Goal: Task Accomplishment & Management: Use online tool/utility

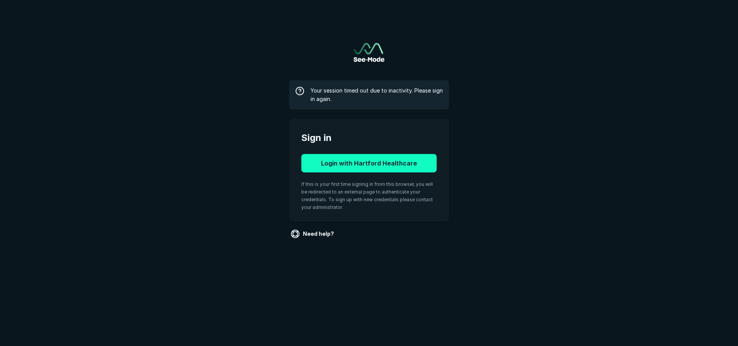
click at [354, 169] on button "Login with Hartford Healthcare" at bounding box center [368, 163] width 135 height 18
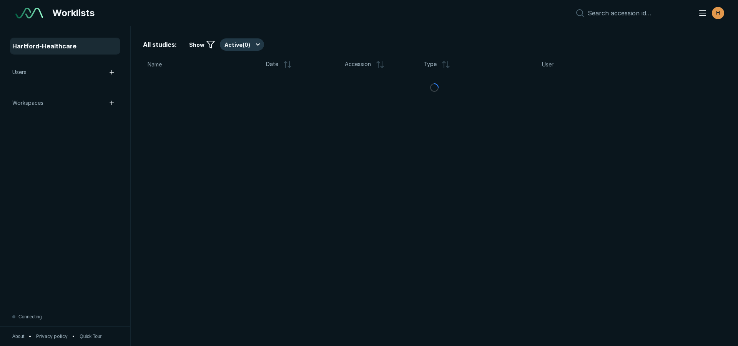
scroll to position [2411, 4306]
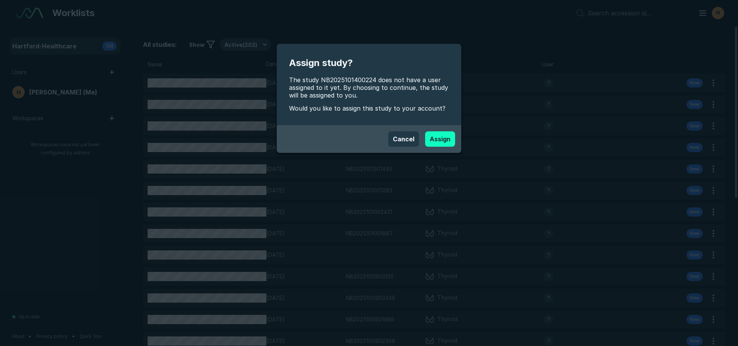
click at [440, 143] on button "Assign" at bounding box center [440, 138] width 30 height 15
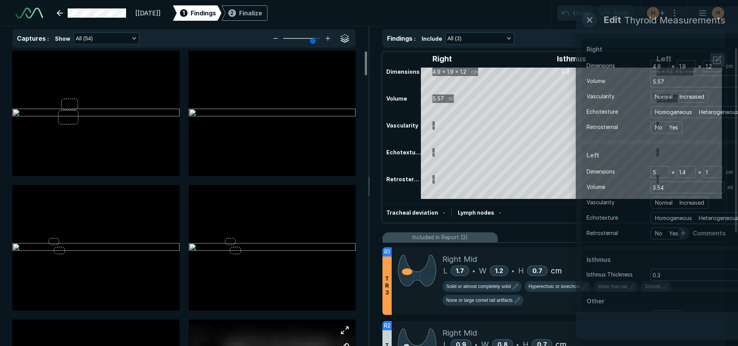
scroll to position [2411, 4306]
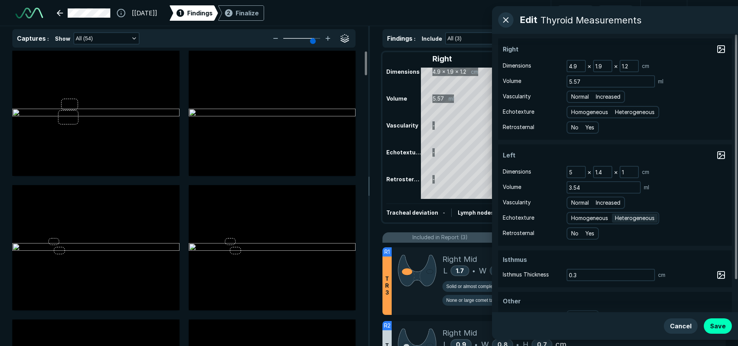
click at [633, 222] on span "Heterogeneous" at bounding box center [635, 218] width 40 height 8
click at [618, 220] on input "Heterogeneous" at bounding box center [615, 217] width 5 height 5
radio input "true"
click at [577, 203] on span "Normal" at bounding box center [580, 203] width 18 height 8
click at [575, 203] on input "Normal" at bounding box center [572, 201] width 5 height 5
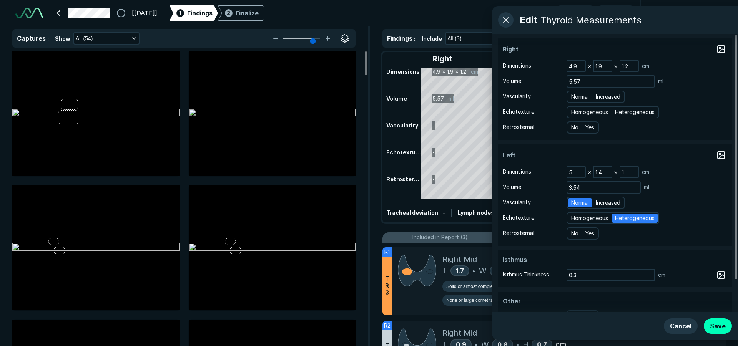
radio input "true"
click at [641, 111] on span "Heterogeneous" at bounding box center [635, 112] width 40 height 8
click at [618, 111] on input "Heterogeneous" at bounding box center [615, 111] width 5 height 5
radio input "true"
click at [584, 96] on span "Normal" at bounding box center [580, 97] width 18 height 8
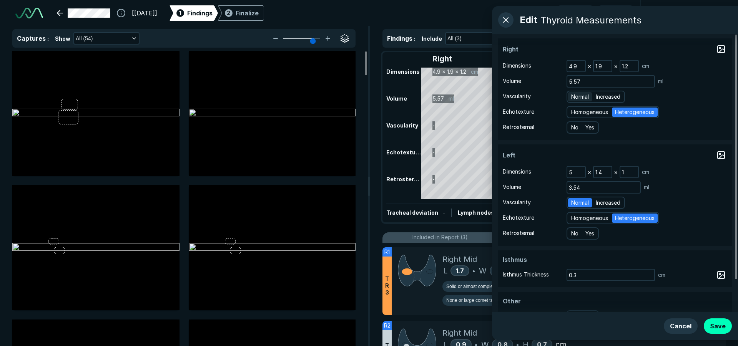
click at [575, 96] on input "Normal" at bounding box center [572, 95] width 5 height 5
radio input "true"
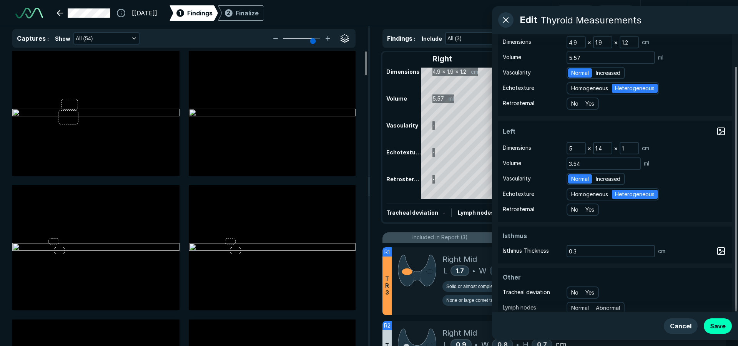
scroll to position [36, 0]
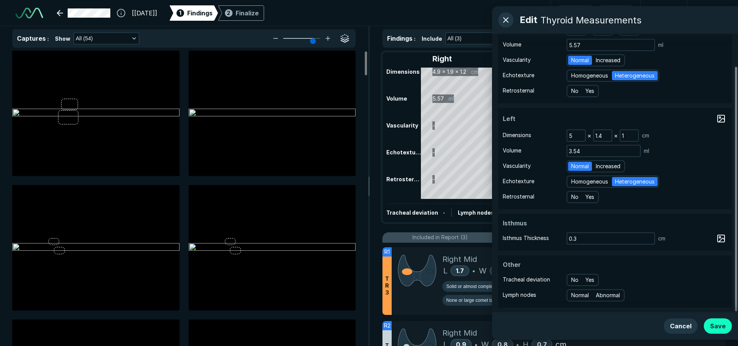
click at [726, 327] on button "Save" at bounding box center [717, 325] width 28 height 15
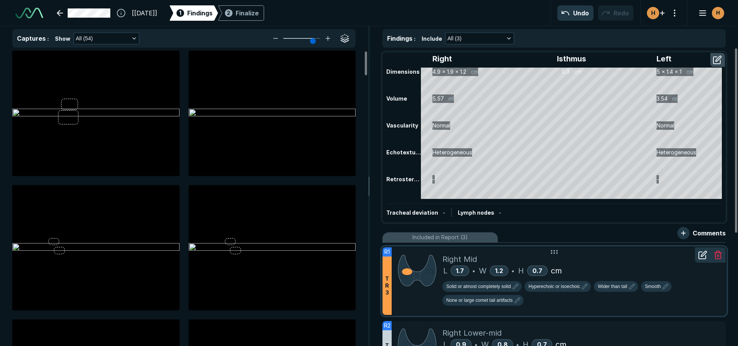
click at [585, 260] on div "Right Mid" at bounding box center [580, 260] width 277 height 12
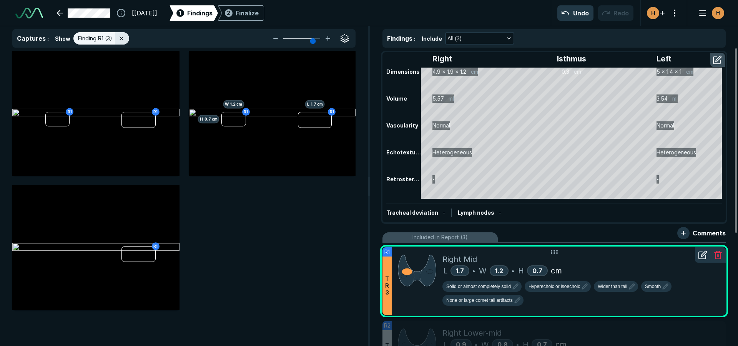
scroll to position [2233, 2519]
click at [596, 270] on div "L 1.7 • W 1.2 • H 0.7 cm" at bounding box center [580, 271] width 277 height 12
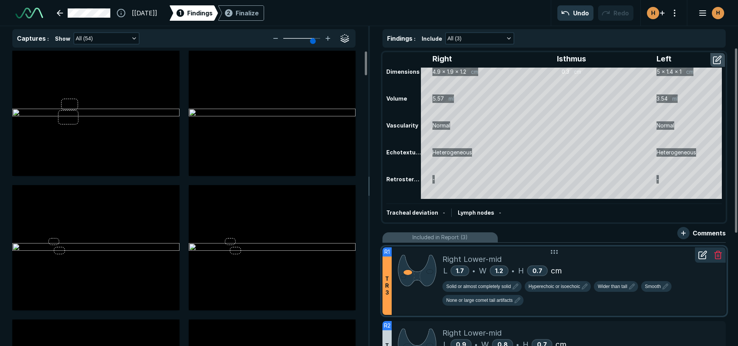
click at [703, 257] on icon at bounding box center [702, 254] width 9 height 9
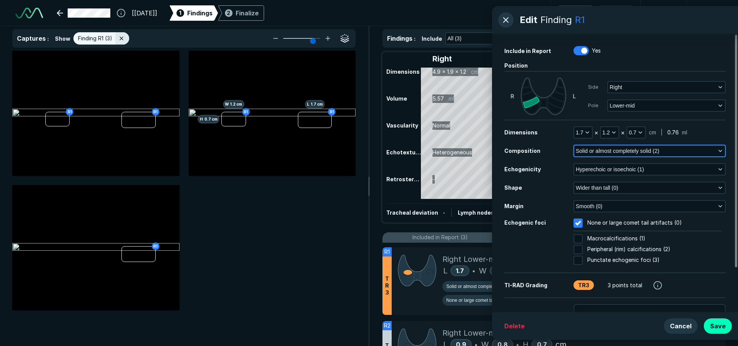
click at [585, 152] on span "Solid or almost completely solid (2)" at bounding box center [616, 151] width 83 height 8
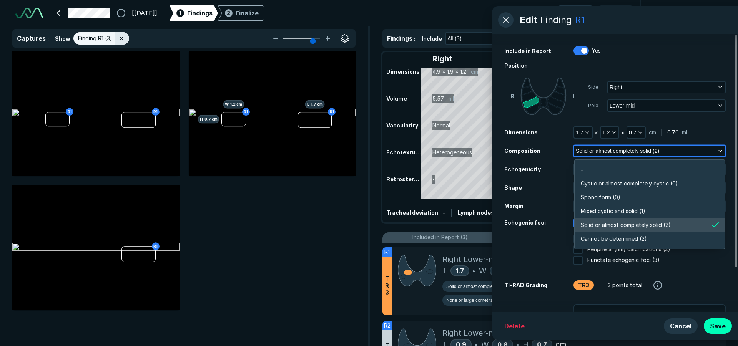
scroll to position [1344, 1661]
click at [591, 210] on span "Mixed cystic and solid (1)" at bounding box center [612, 211] width 65 height 8
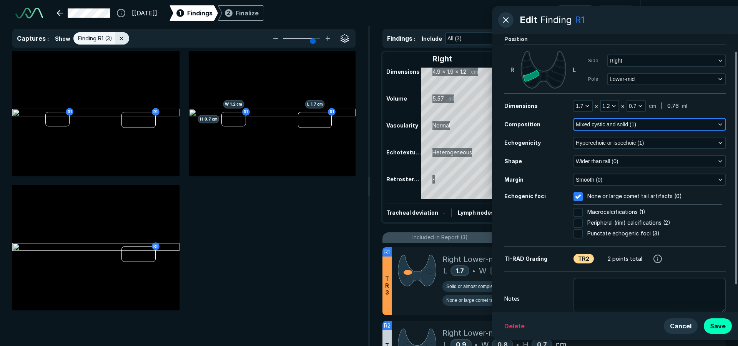
scroll to position [53, 0]
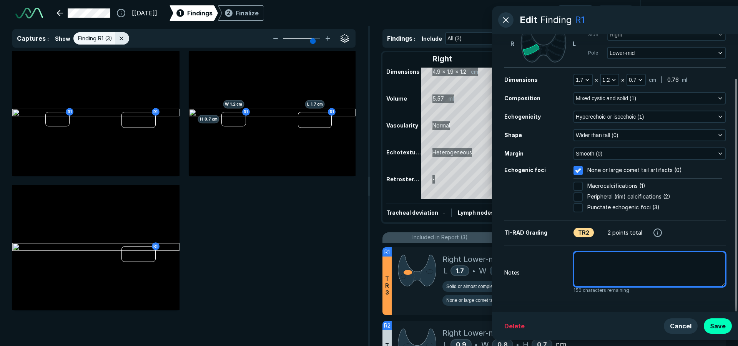
click at [630, 274] on textarea at bounding box center [649, 269] width 152 height 35
type textarea "x"
type textarea "p"
type textarea "x"
type textarea "pr"
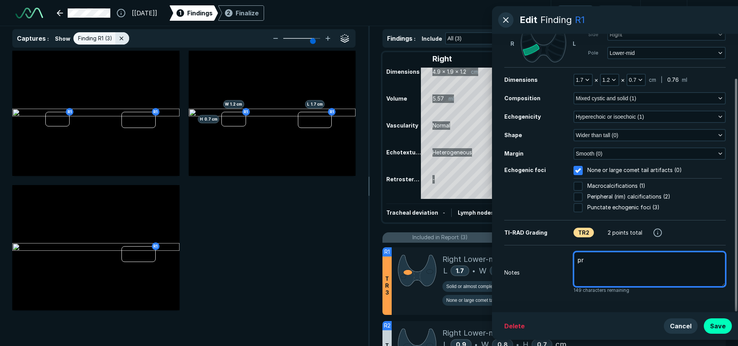
type textarea "x"
type textarea "pre"
type textarea "x"
type textarea "prev"
type textarea "x"
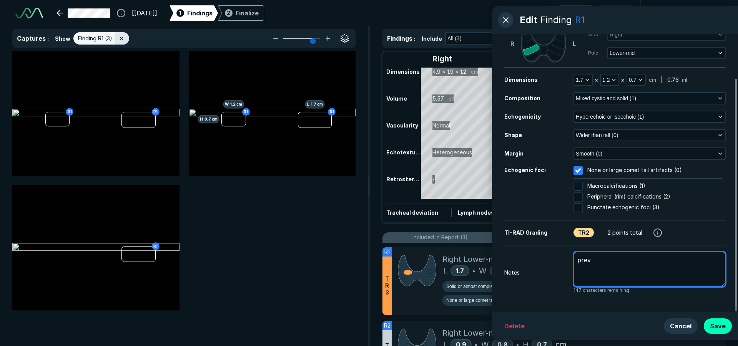
type textarea "previ"
type textarea "x"
type textarea "previo"
type textarea "x"
type textarea "previou"
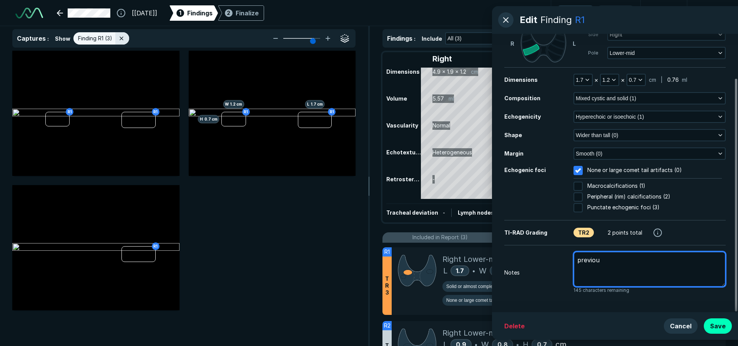
type textarea "x"
type textarea "previous"
type textarea "x"
type textarea "previous"
type textarea "x"
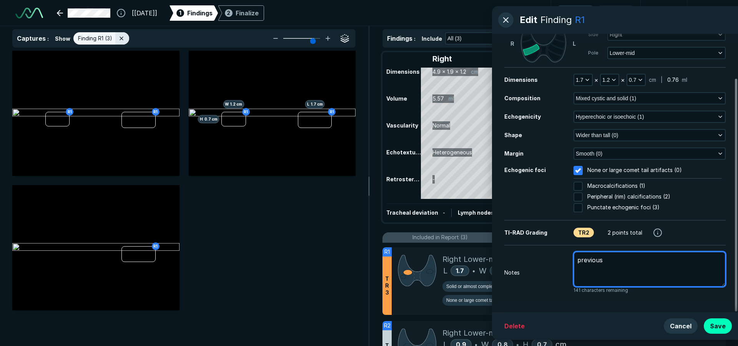
type textarea "previous m"
type textarea "x"
type textarea "previous me"
type textarea "x"
type textarea "previous mea"
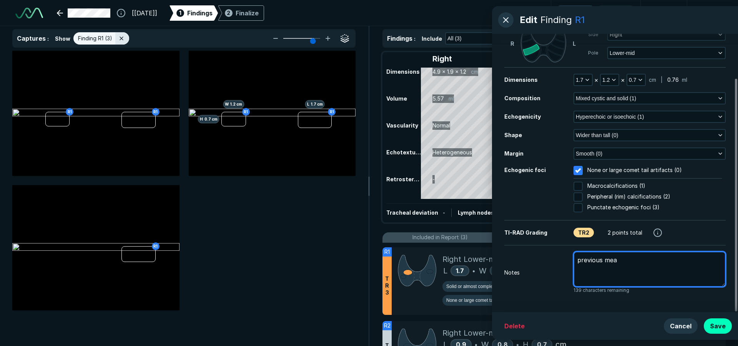
type textarea "x"
type textarea "previous meas"
type textarea "x"
type textarea "previous measu"
type textarea "x"
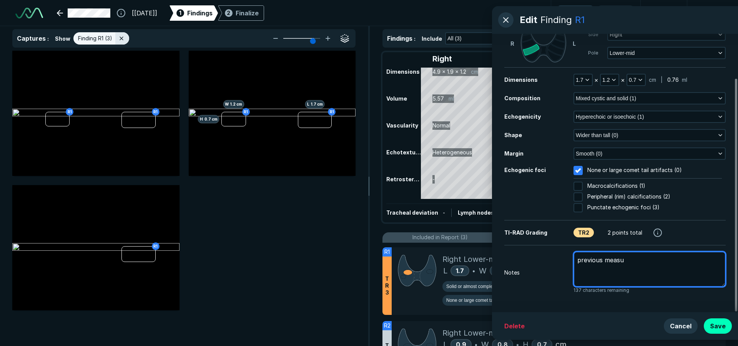
type textarea "previous measur"
type textarea "x"
type textarea "previous measure"
type textarea "x"
type textarea "previous measurem"
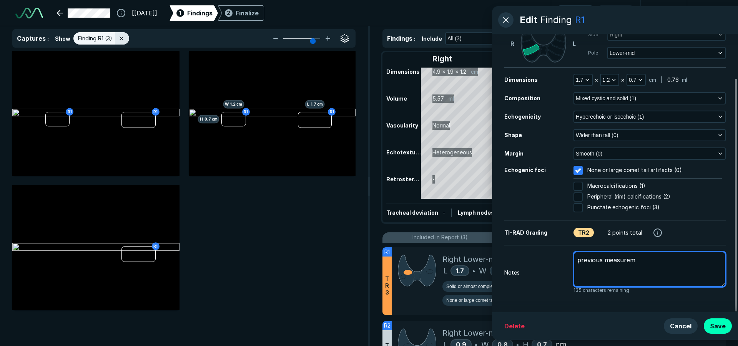
type textarea "x"
type textarea "previous measureme"
type textarea "x"
type textarea "previous measuremen"
type textarea "x"
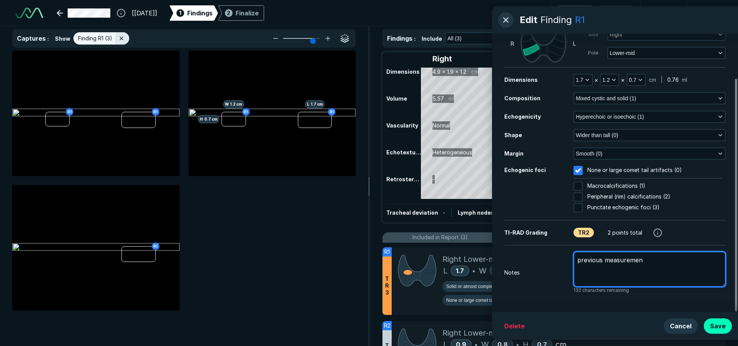
type textarea "previous measurement"
type textarea "x"
type textarea "previous measurements"
type textarea "x"
type textarea "previous measurements:"
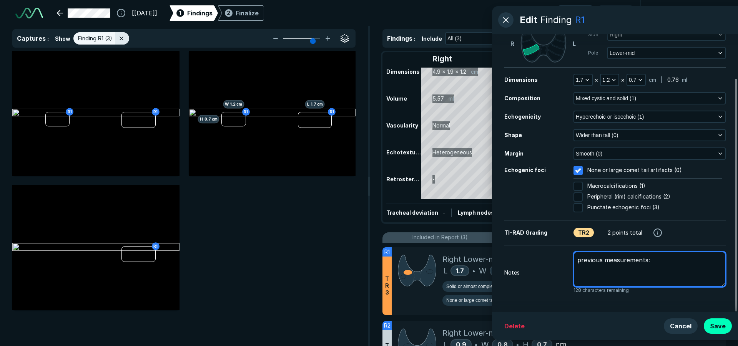
type textarea "x"
type textarea "previous measurements:"
type textarea "x"
type textarea "previous measurements: 1"
type textarea "x"
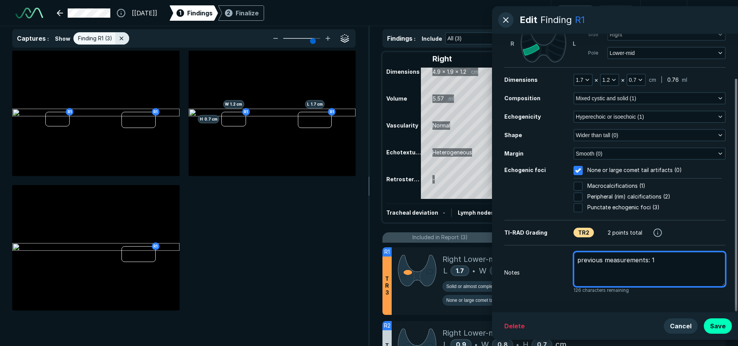
type textarea "previous measurements: 1."
type textarea "x"
type textarea "previous measurements: 1.7"
type textarea "x"
type textarea "previous measurements: 1.7"
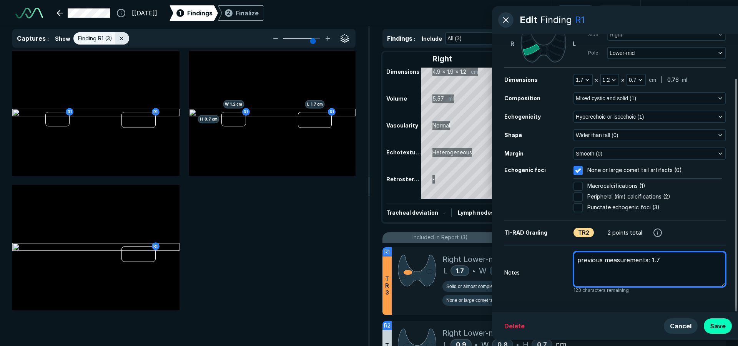
type textarea "x"
type textarea "previous measurements: 1.7 x"
type textarea "x"
type textarea "previous measurements: 1.7 x"
type textarea "x"
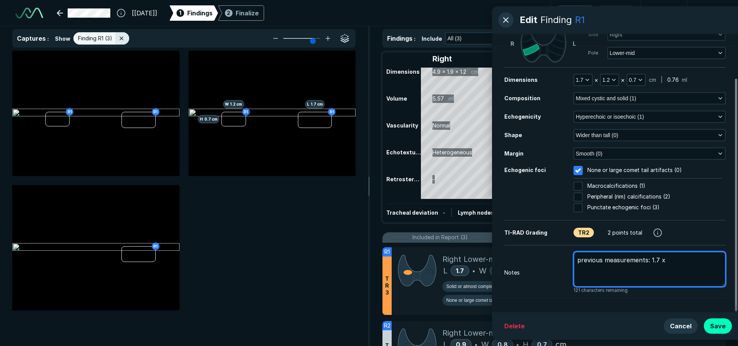
type textarea "previous measurements: 1.7 x 1"
type textarea "x"
type textarea "previous measurements: 1.7 x 1."
type textarea "x"
type textarea "previous measurements: 1.7 x 1.3"
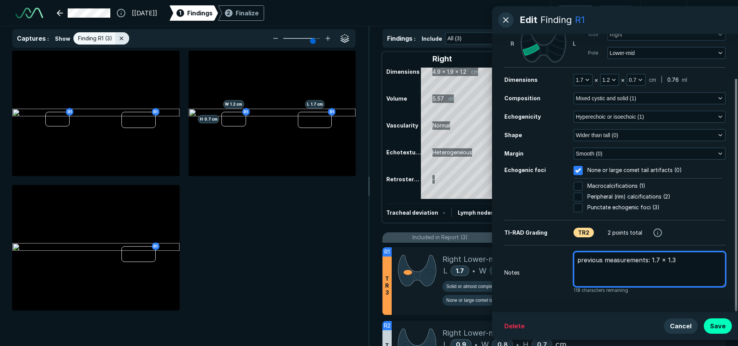
type textarea "x"
type textarea "previous measurements: 1.7 x 1.3"
type textarea "x"
type textarea "previous measurements: 1.7 x 1.3 x"
type textarea "x"
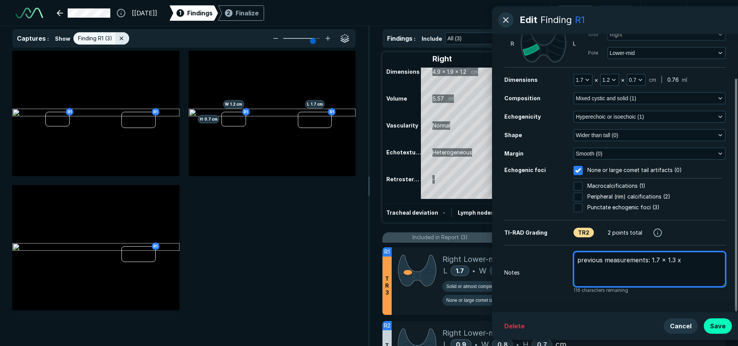
type textarea "previous measurements: 1.7 x 1.3 x"
type textarea "x"
type textarea "previous measurements: 1.7 x 1.3 x 9"
type textarea "x"
type textarea "previous measurements: 1.7 x 1.3 x 90"
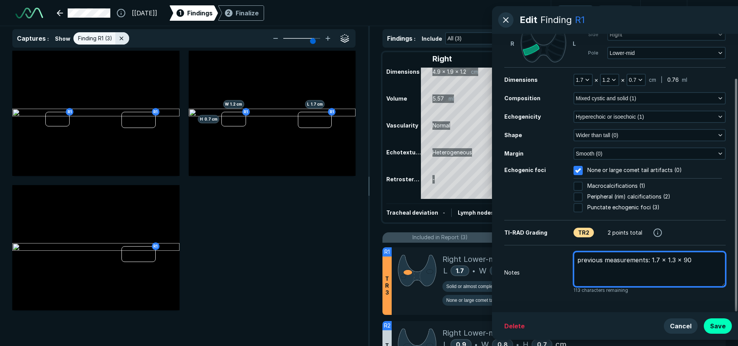
type textarea "x"
type textarea "previous measurements: 1.7 x 1.3 x 9"
type textarea "x"
type textarea "previous measurements: 1.7 x 1.3 x"
type textarea "x"
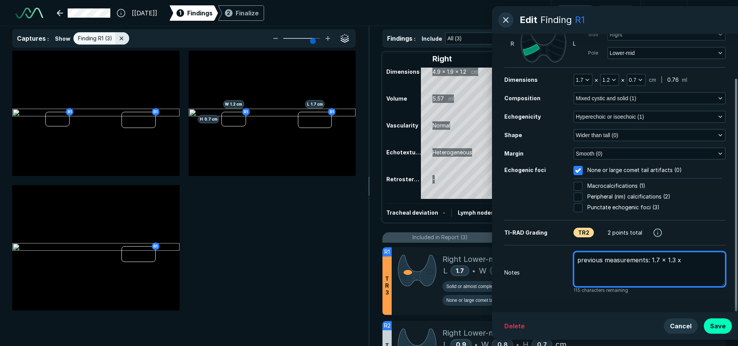
type textarea "previous measurements: 1.7 x 1.3 x 0"
type textarea "x"
type textarea "previous measurements: 1.7 x 1.3 x 0."
type textarea "x"
type textarea "previous measurements: 1.7 x 1.3 x 0.6"
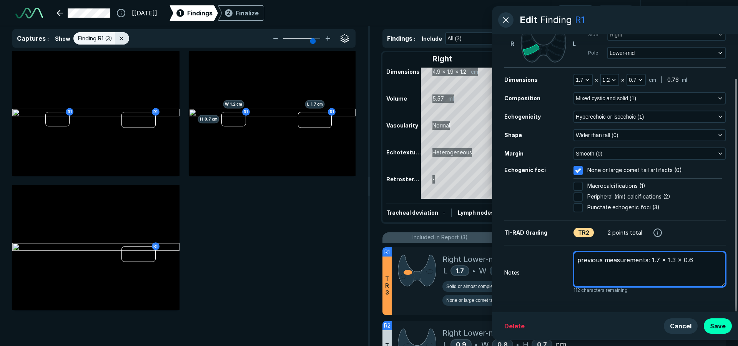
type textarea "x"
type textarea "previous measurements: 1.7 x 1.3 x 0.6c"
type textarea "x"
type textarea "previous measurements: 1.7 x 1.3 x 0.6cm"
type textarea "x"
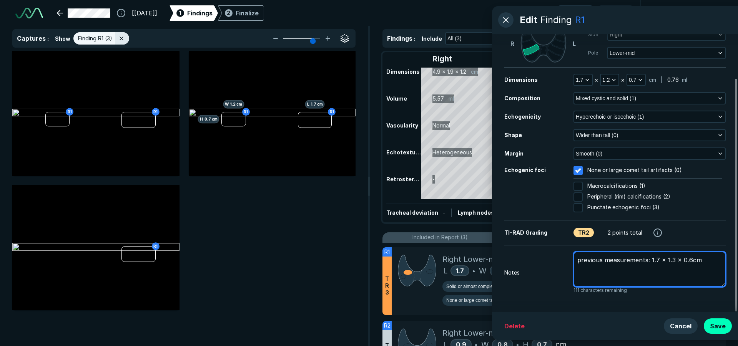
type textarea "previous measurements: 1.7 x 1.3 x 0.6cm"
type textarea "x"
type textarea "previous measurements: 1.7 x 1.3 x 0.6cm p"
type textarea "x"
type textarea "previous measurements: 1.7 x 1.3 x 0.6cm pr"
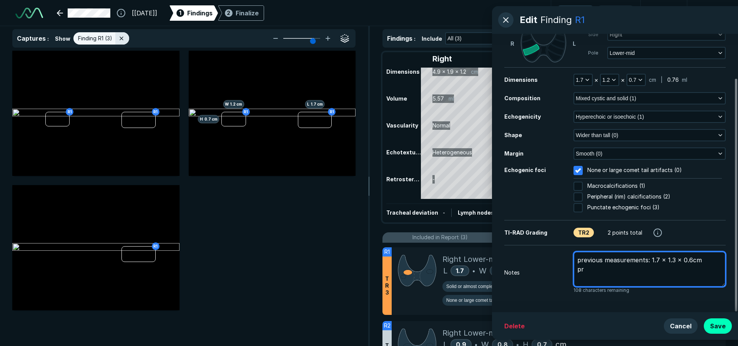
type textarea "x"
type textarea "previous measurements: 1.7 x 1.3 x 0.6cm pre"
type textarea "x"
type textarea "previous measurements: 1.7 x 1.3 x 0.6cm prev"
type textarea "x"
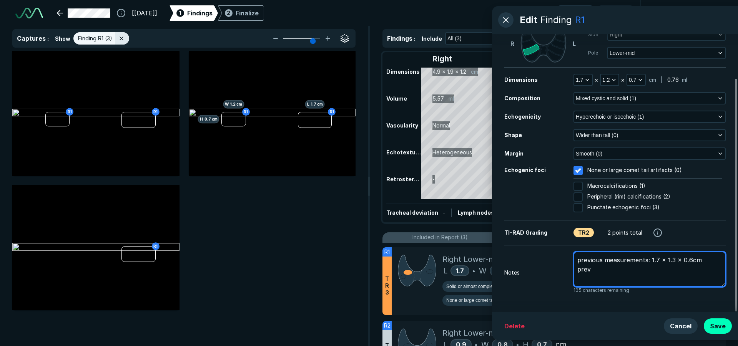
type textarea "previous measurements: 1.7 x 1.3 x 0.6cm previ"
type textarea "x"
type textarea "previous measurements: 1.7 x 1.3 x 0.6cm previo"
type textarea "x"
type textarea "previous measurements: 1.7 x 1.3 x 0.6cm previou"
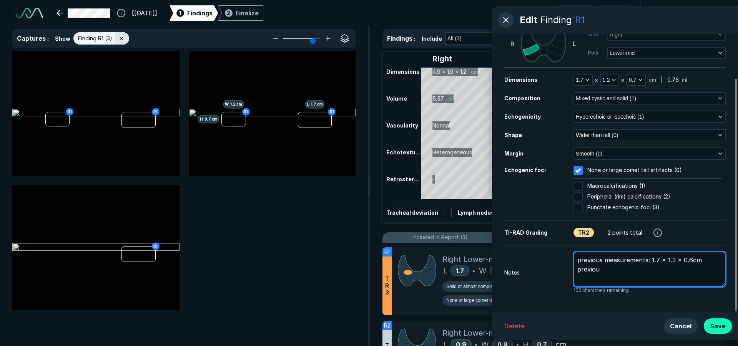
type textarea "x"
type textarea "previous measurements: 1.7 x 1.3 x 0.6cm previous"
type textarea "x"
type textarea "previous measurements: 1.7 x 1.3 x 0.6cm previousl"
type textarea "x"
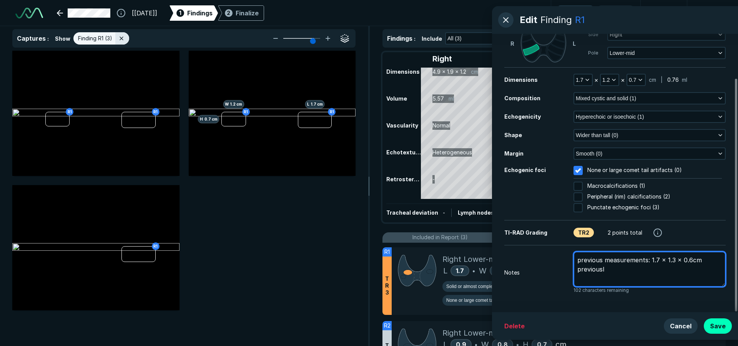
type textarea "previous measurements: 1.7 x 1.3 x 0.6cm previously"
type textarea "x"
type textarea "previous measurements: 1.7 x 1.3 x 0.6cm previously"
type textarea "x"
type textarea "previous measurements: 1.7 x 1.3 x 0.6cm previously b"
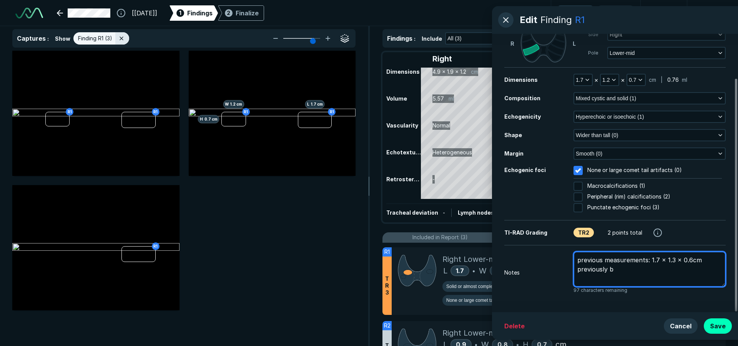
type textarea "x"
type textarea "previous measurements: 1.7 x 1.3 x 0.6cm previously be"
type textarea "x"
type textarea "previous measurements: 1.7 x 1.3 x 0.6cm previously b"
type textarea "x"
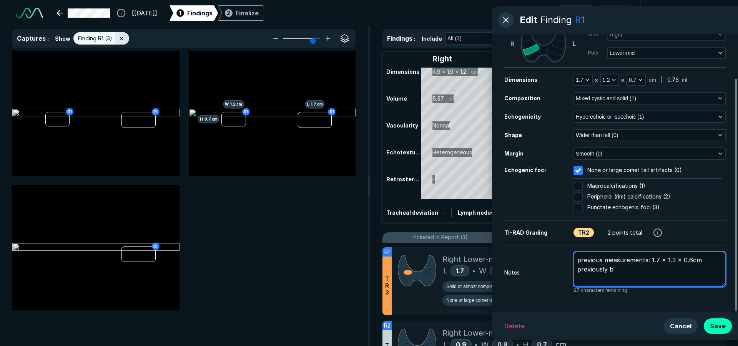
type textarea "previous measurements: 1.7 x 1.3 x 0.6cm previously bi"
type textarea "x"
type textarea "previous measurements: 1.7 x 1.3 x 0.6cm previously bio"
type textarea "x"
type textarea "previous measurements: 1.7 x 1.3 x 0.6cm previously biop"
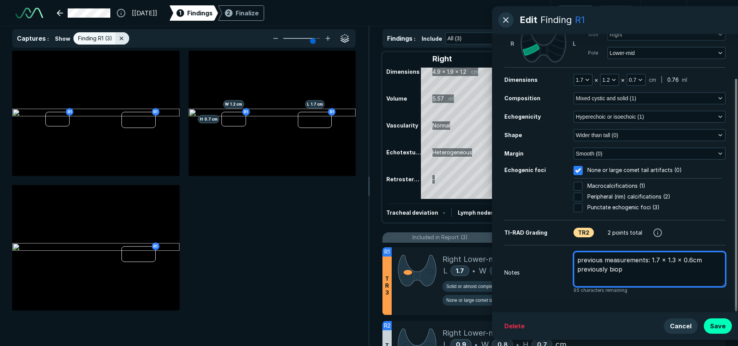
type textarea "x"
type textarea "previous measurements: 1.7 x 1.3 x 0.6cm previously biops"
type textarea "x"
type textarea "previous measurements: 1.7 x 1.3 x 0.6cm previously biopsi"
type textarea "x"
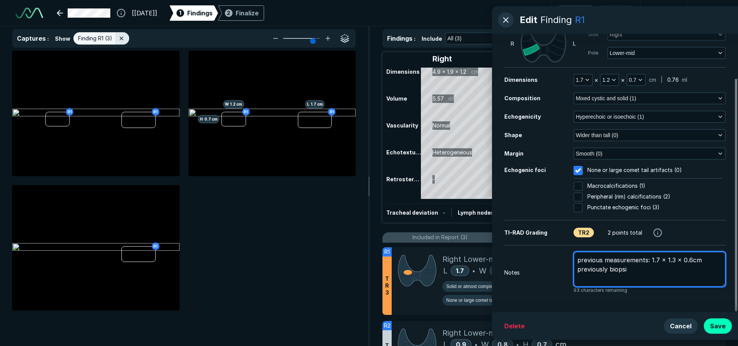
type textarea "previous measurements: 1.7 x 1.3 x 0.6cm previously biopsie"
type textarea "x"
type textarea "previous measurements: 1.7 x 1.3 x 0.6cm previously biopsied"
type textarea "x"
type textarea "previous measurements: 1.7 x 1.3 x 0.6cm previously biopsied"
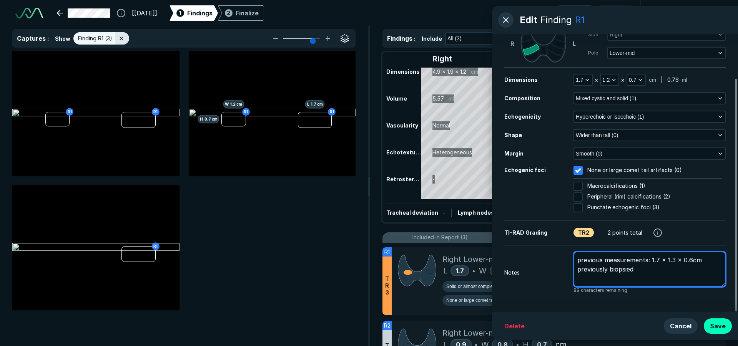
type textarea "x"
type textarea "previous measurements: 1.7 x 1.3 x 0.6cm previously biopsied 1"
type textarea "x"
type textarea "previous measurements: 1.7 x 1.3 x 0.6cm previously biopsied 12"
type textarea "x"
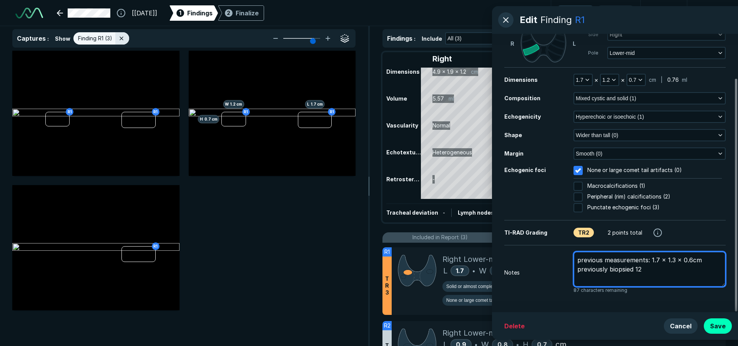
type textarea "previous measurements: 1.7 x 1.3 x 0.6cm previously biopsied 12/"
type textarea "x"
type textarea "previous measurements: 1.7 x 1.3 x 0.6cm previously biopsied 12/3"
type textarea "x"
type textarea "previous measurements: 1.7 x 1.3 x 0.6cm previously biopsied 12/31"
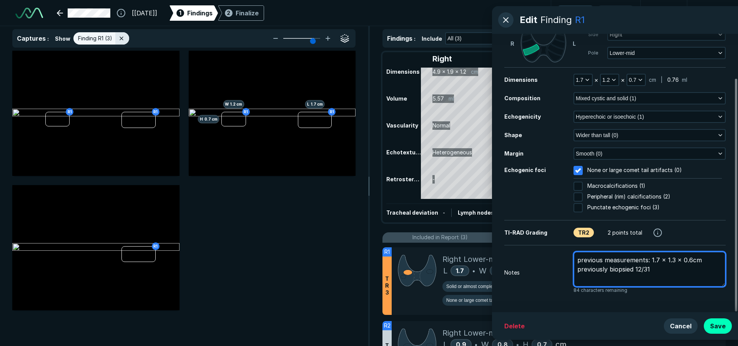
type textarea "x"
type textarea "previous measurements: 1.7 x 1.3 x 0.6cm previously biopsied 12/31/"
type textarea "x"
type textarea "previous measurements: 1.7 x 1.3 x 0.6cm previously biopsied 12/31/2"
type textarea "x"
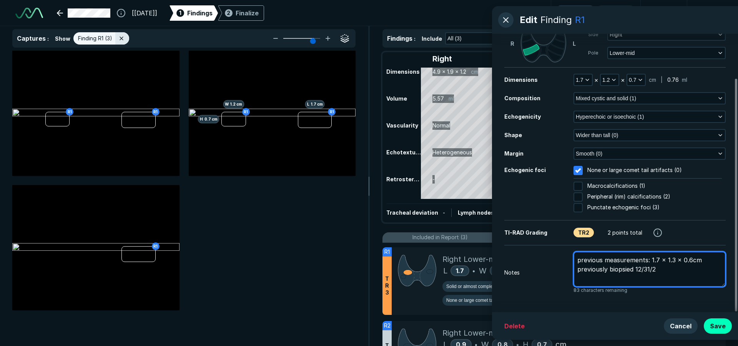
type textarea "previous measurements: 1.7 x 1.3 x 0.6cm previously biopsied 12/31/24"
type textarea "x"
type textarea "previous measurements: 1.7 x 1.3 x 0.6cm previously biopsied 12/31/24-"
type textarea "x"
type textarea "previous measurements: 1.7 x 1.3 x 0.6cm previously biopsied 12/31/24-"
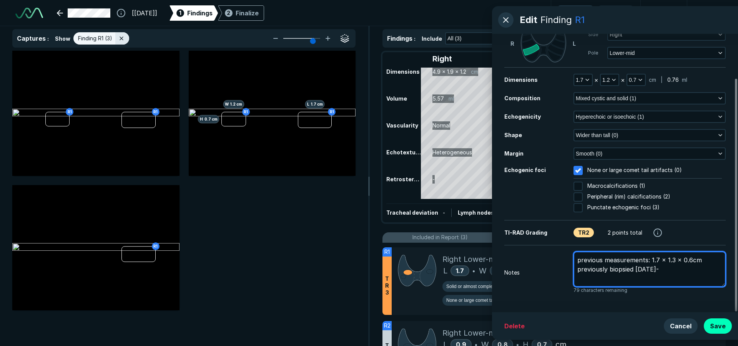
type textarea "x"
type textarea "previous measurements: 1.7 x 1.3 x 0.6cm previously biopsied 12/31/24- b"
type textarea "x"
type textarea "previous measurements: 1.7 x 1.3 x 0.6cm previously biopsied 12/31/24- be"
type textarea "x"
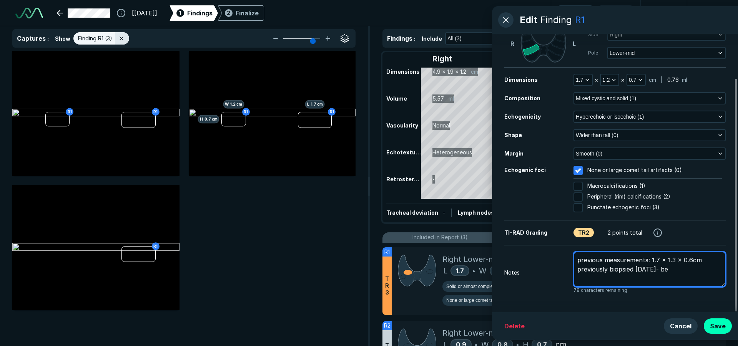
type textarea "previous measurements: 1.7 x 1.3 x 0.6cm previously biopsied 12/31/24- ben"
type textarea "x"
type textarea "previous measurements: 1.7 x 1.3 x 0.6cm previously biopsied 12/31/24- beni"
type textarea "x"
type textarea "previous measurements: 1.7 x 1.3 x 0.6cm previously biopsied 12/31/24- benig"
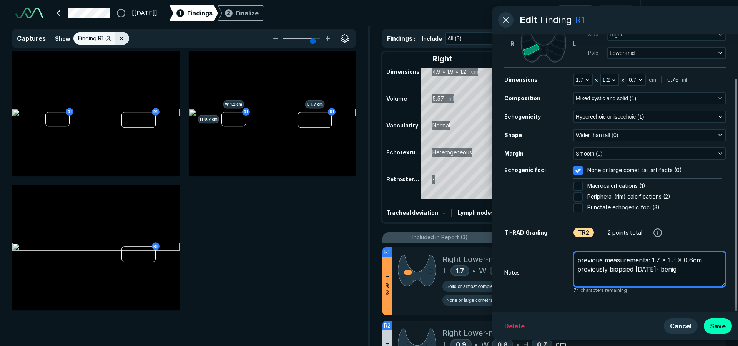
type textarea "x"
type textarea "previous measurements: 1.7 x 1.3 x 0.6cm previously biopsied 12/31/24- benign"
type textarea "x"
type textarea "previous measurements: 1.7 x 1.3 x 0.6cm previously biopsied 12/31/24- benign"
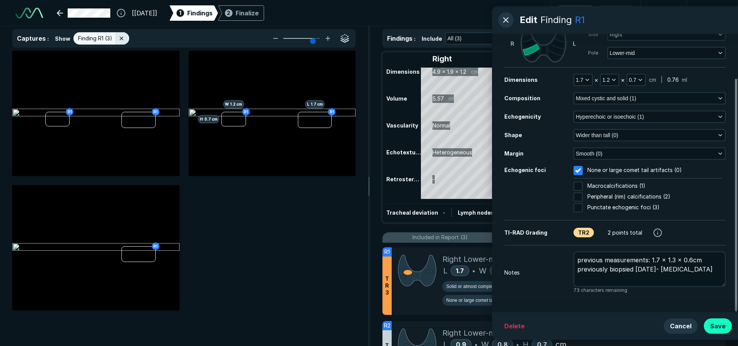
click at [728, 323] on button "Save" at bounding box center [717, 325] width 28 height 15
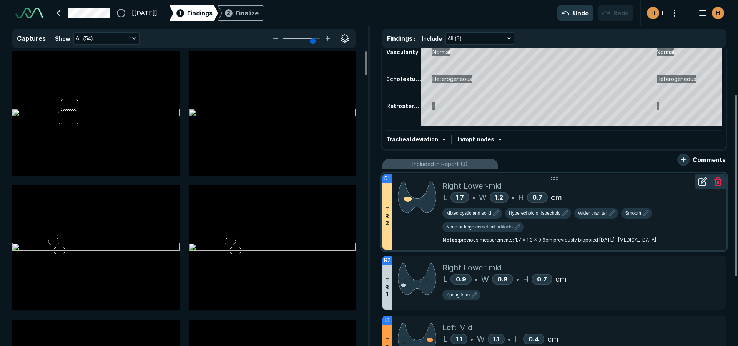
scroll to position [77, 0]
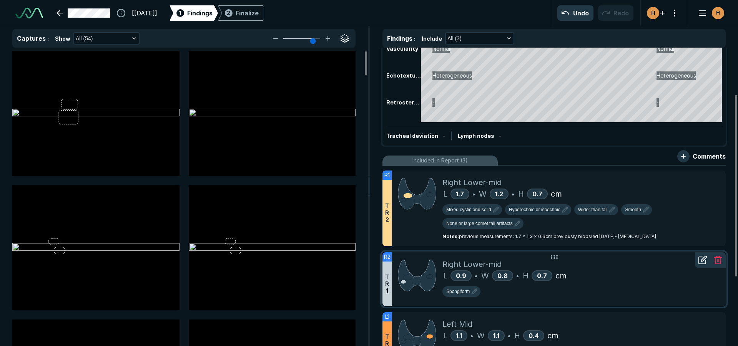
click at [567, 262] on div "Right Lower-mid" at bounding box center [580, 265] width 277 height 12
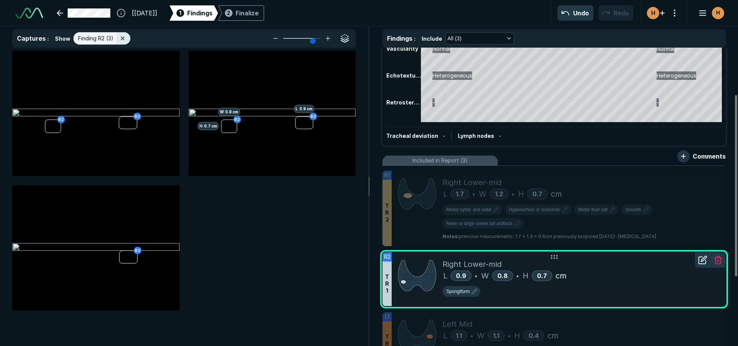
scroll to position [2233, 2519]
click at [700, 264] on icon at bounding box center [701, 260] width 7 height 7
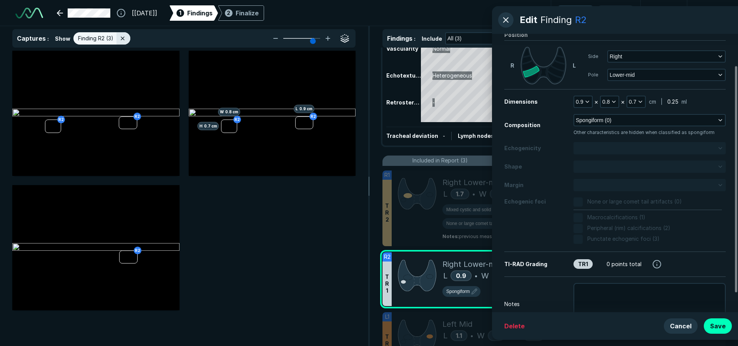
scroll to position [62, 0]
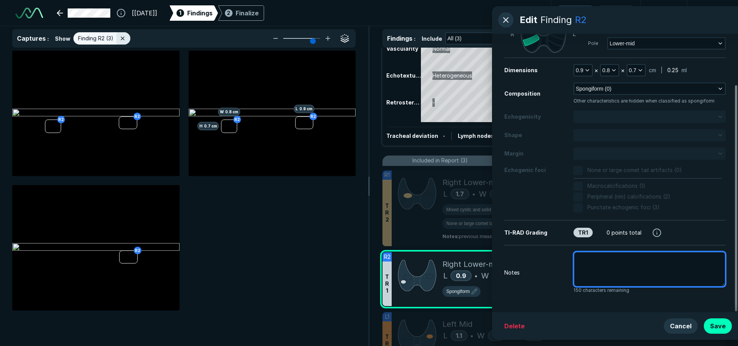
click at [635, 263] on textarea at bounding box center [649, 269] width 152 height 35
type textarea "x"
type textarea "p"
type textarea "x"
type textarea "pr"
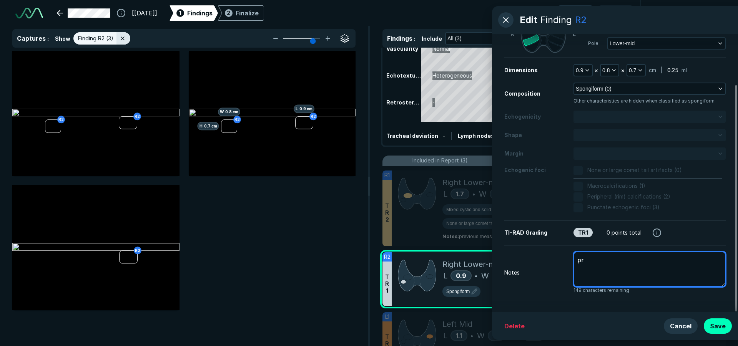
type textarea "x"
type textarea "pre"
type textarea "x"
type textarea "prev"
type textarea "x"
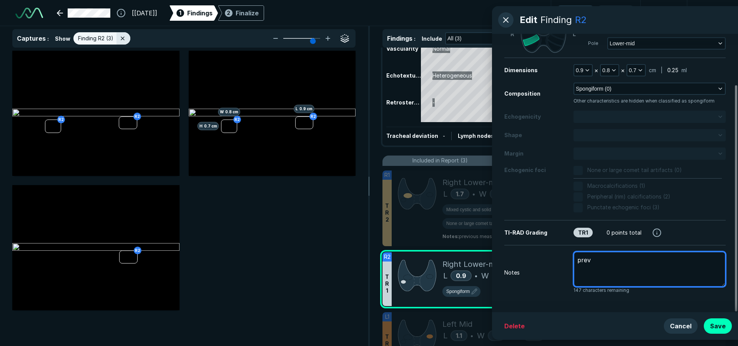
type textarea "previ"
type textarea "x"
type textarea "previo"
type textarea "x"
type textarea "previou"
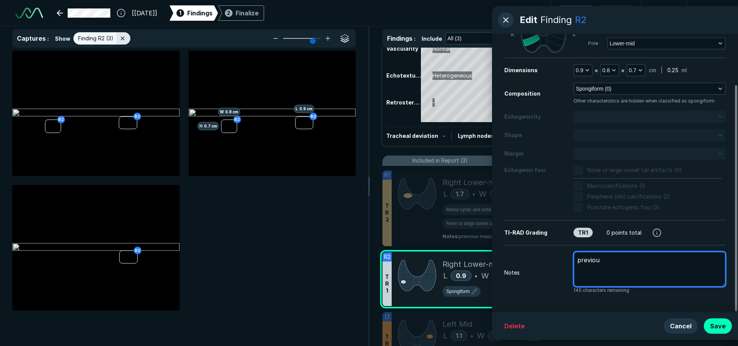
type textarea "x"
type textarea "previous"
type textarea "x"
type textarea "previous"
type textarea "x"
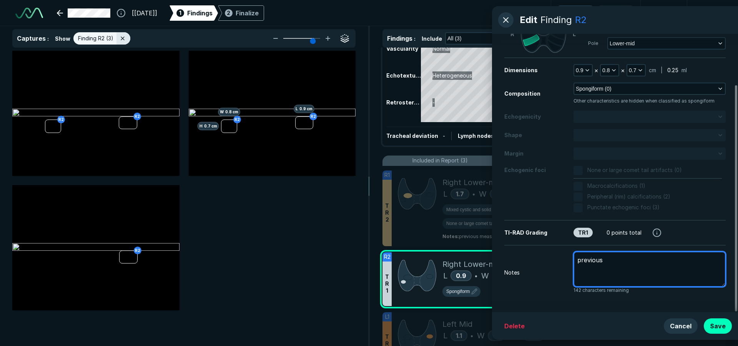
type textarea "previous m"
type textarea "x"
type textarea "previous me"
type textarea "x"
type textarea "previous mea"
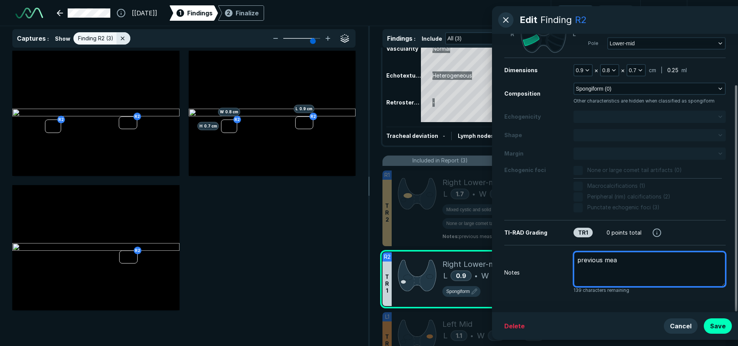
type textarea "x"
type textarea "previous meas"
type textarea "x"
type textarea "previous measu"
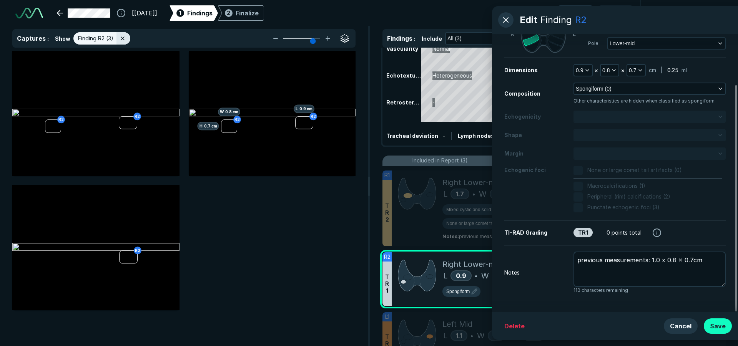
click at [729, 327] on button "Save" at bounding box center [717, 325] width 28 height 15
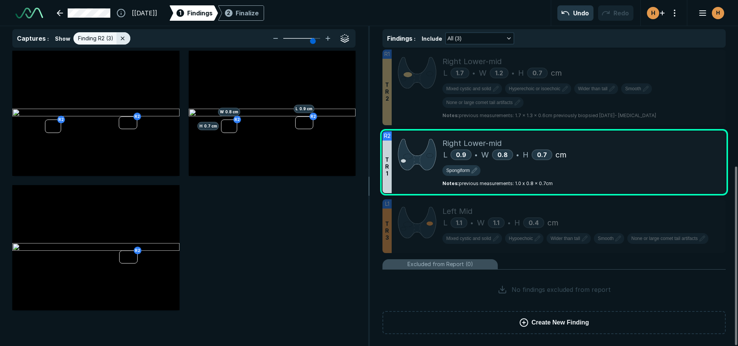
scroll to position [198, 0]
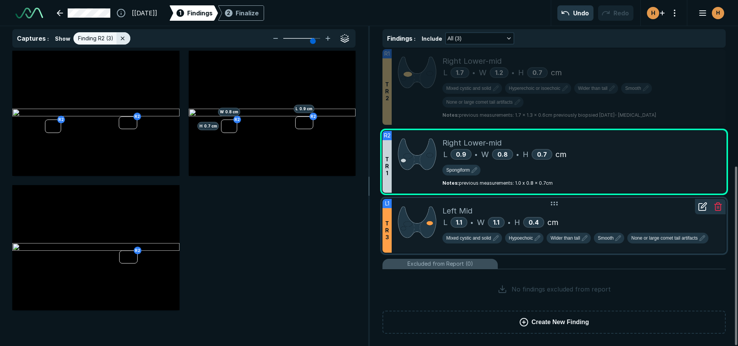
drag, startPoint x: 615, startPoint y: 214, endPoint x: 611, endPoint y: 212, distance: 4.1
click at [611, 213] on div "Left Mid" at bounding box center [580, 211] width 277 height 12
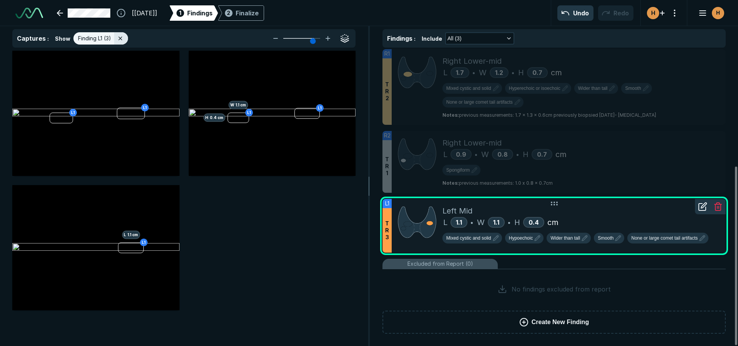
click at [702, 207] on icon at bounding box center [702, 206] width 9 height 9
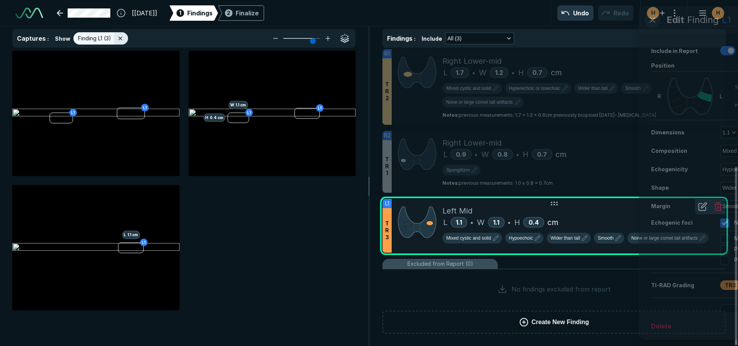
scroll to position [2101, 1971]
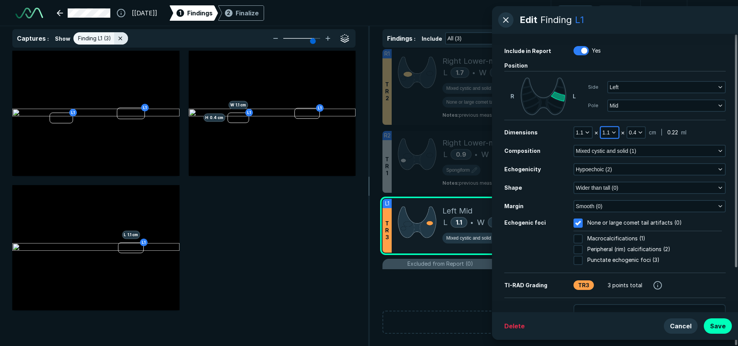
click at [617, 128] on button "1.1" at bounding box center [609, 132] width 18 height 11
click at [621, 187] on div at bounding box center [619, 182] width 31 height 12
click at [621, 186] on input "text" at bounding box center [620, 181] width 30 height 11
click at [619, 199] on button "Done" at bounding box center [619, 198] width 31 height 12
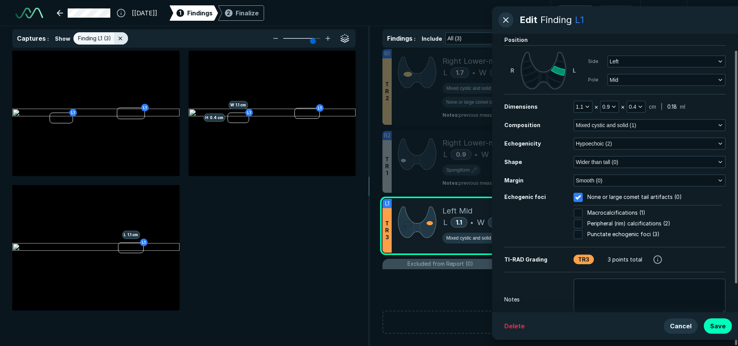
scroll to position [53, 0]
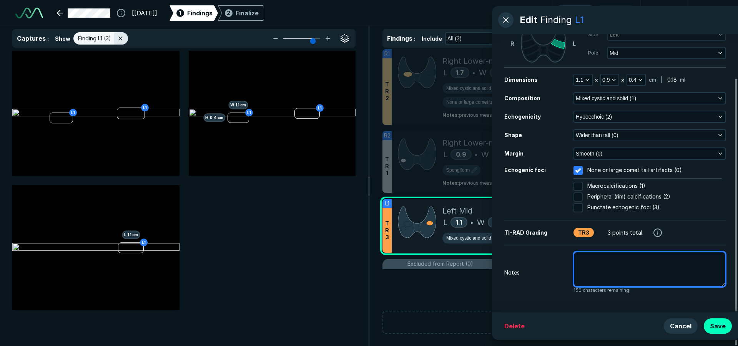
click at [635, 279] on textarea at bounding box center [649, 269] width 152 height 35
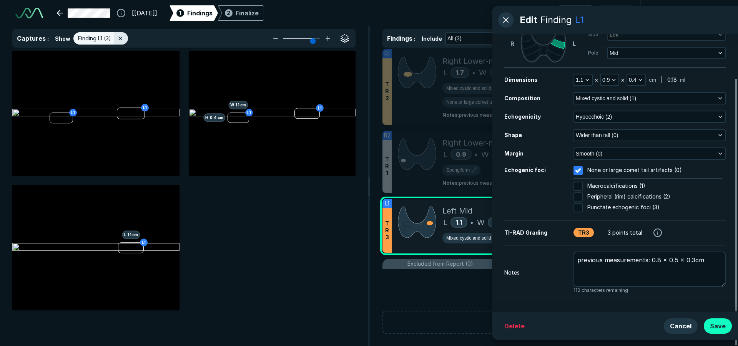
click at [712, 320] on button "Save" at bounding box center [717, 325] width 28 height 15
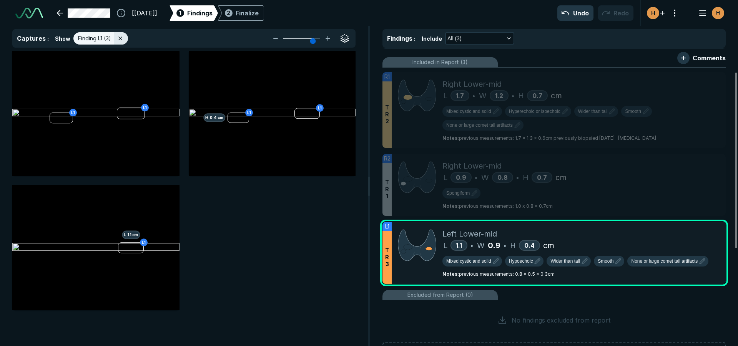
scroll to position [206, 0]
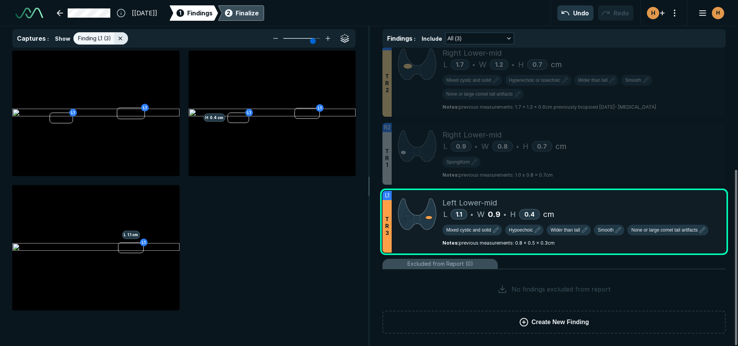
click at [259, 20] on div "2 Finalize" at bounding box center [240, 12] width 35 height 15
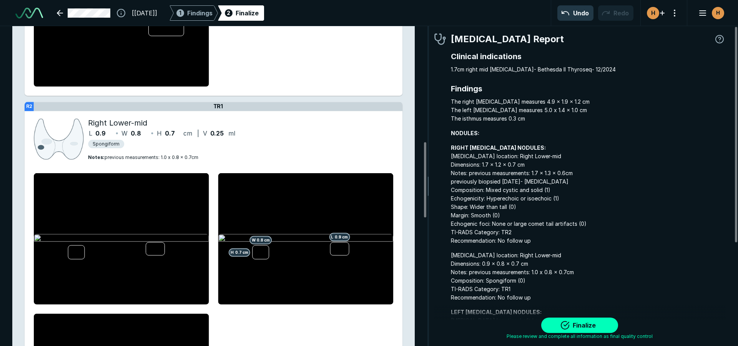
scroll to position [653, 0]
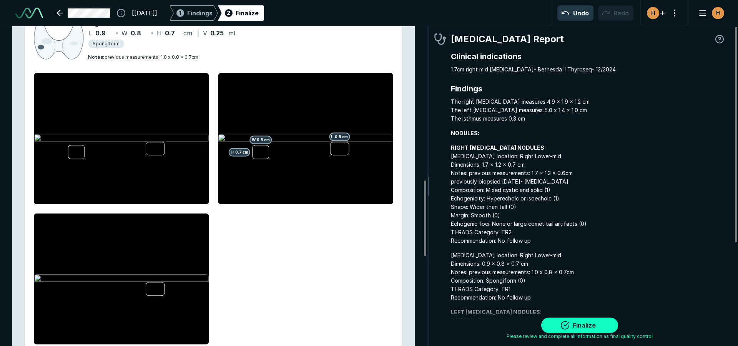
click at [576, 324] on button "Finalize" at bounding box center [579, 325] width 77 height 15
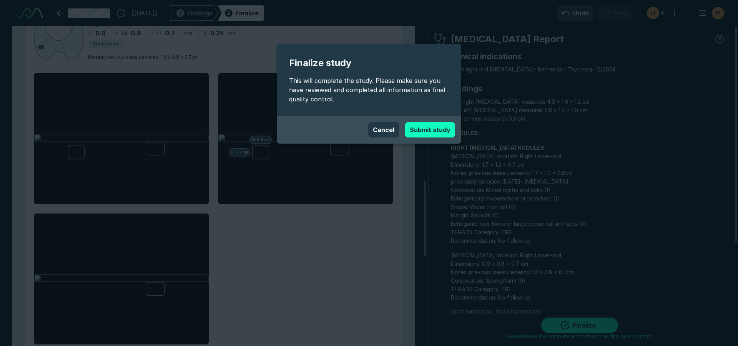
click at [430, 131] on button "Submit study" at bounding box center [430, 129] width 50 height 15
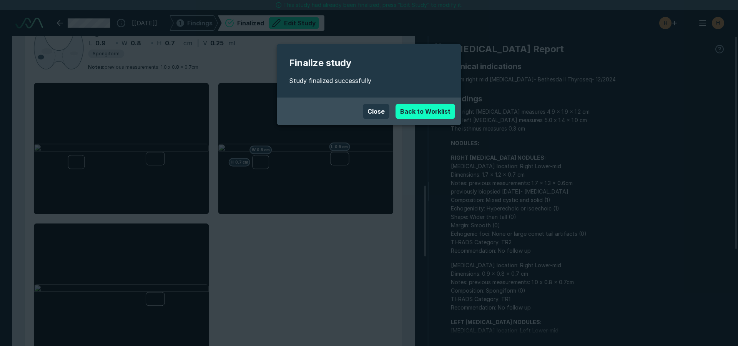
click at [429, 116] on link "Back to Worklist" at bounding box center [425, 111] width 60 height 15
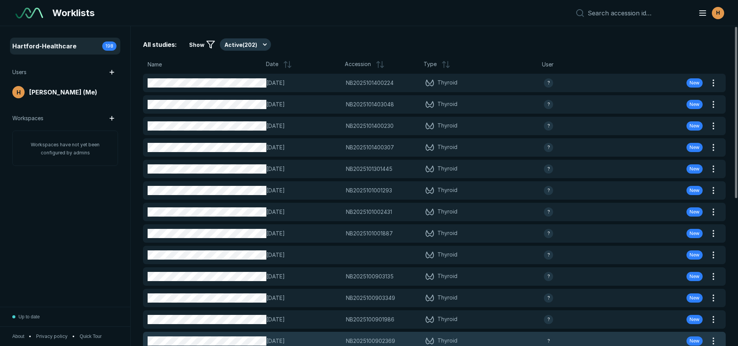
scroll to position [2288, 3596]
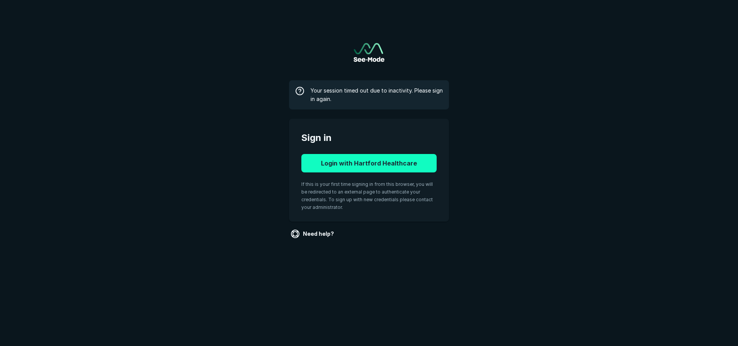
click at [364, 157] on button "Login with Hartford Healthcare" at bounding box center [368, 163] width 135 height 18
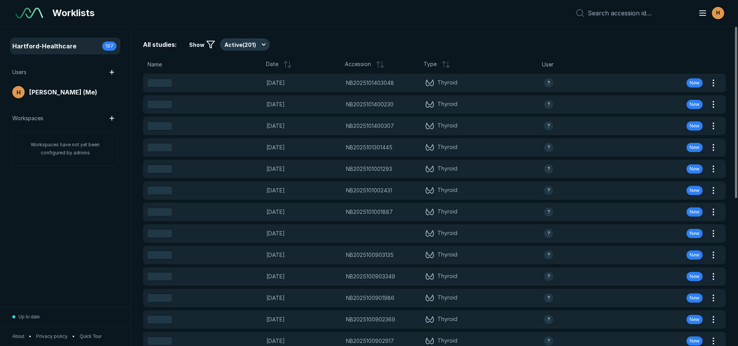
scroll to position [2288, 3596]
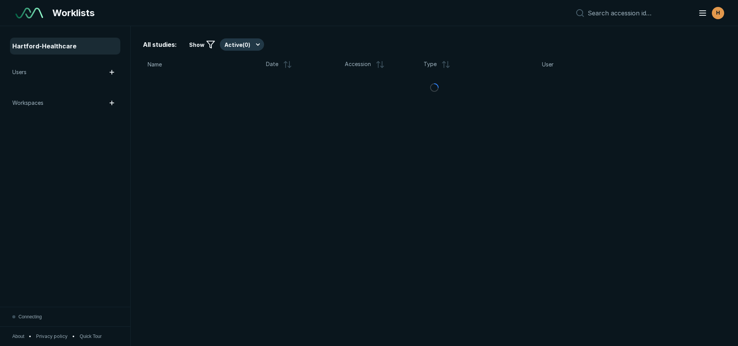
scroll to position [2179, 1573]
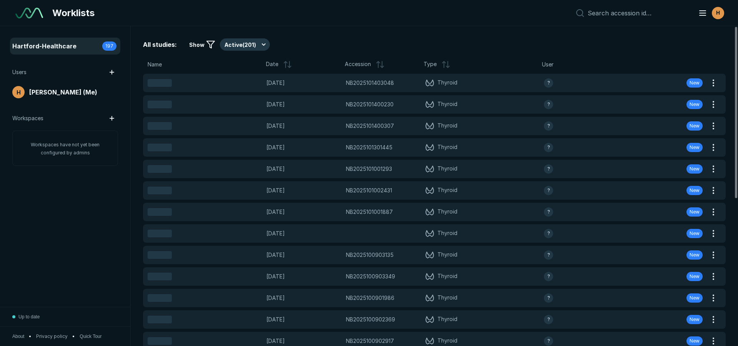
scroll to position [2288, 3596]
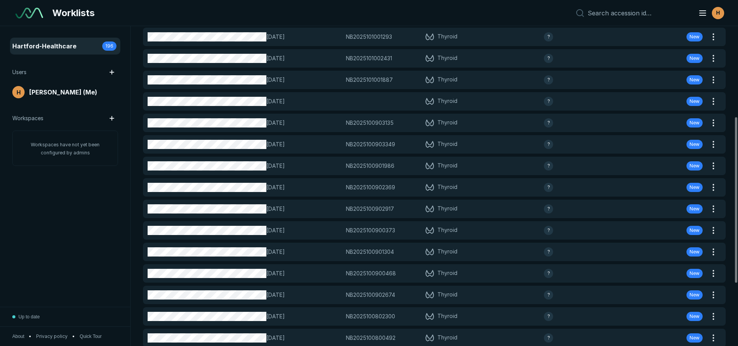
scroll to position [175, 0]
